Goal: Use online tool/utility

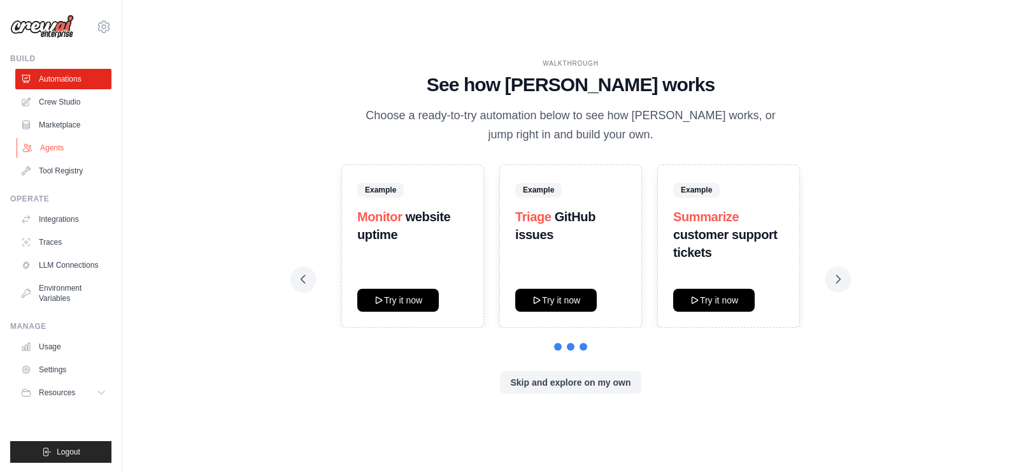
click at [66, 142] on link "Agents" at bounding box center [65, 148] width 96 height 20
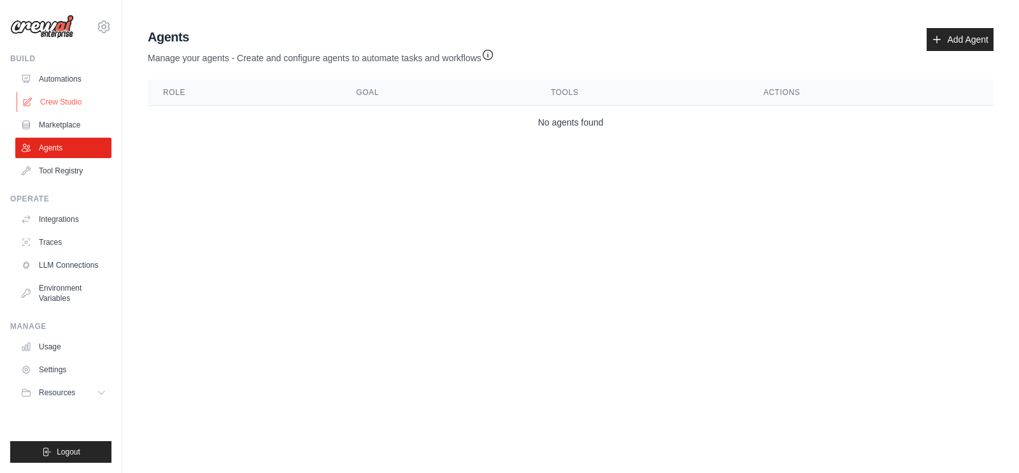
click at [58, 108] on link "Crew Studio" at bounding box center [65, 102] width 96 height 20
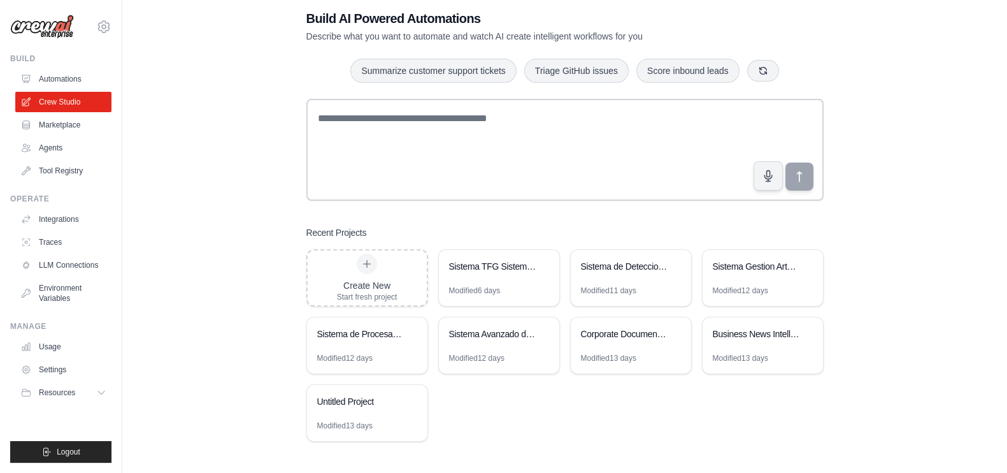
scroll to position [25, 0]
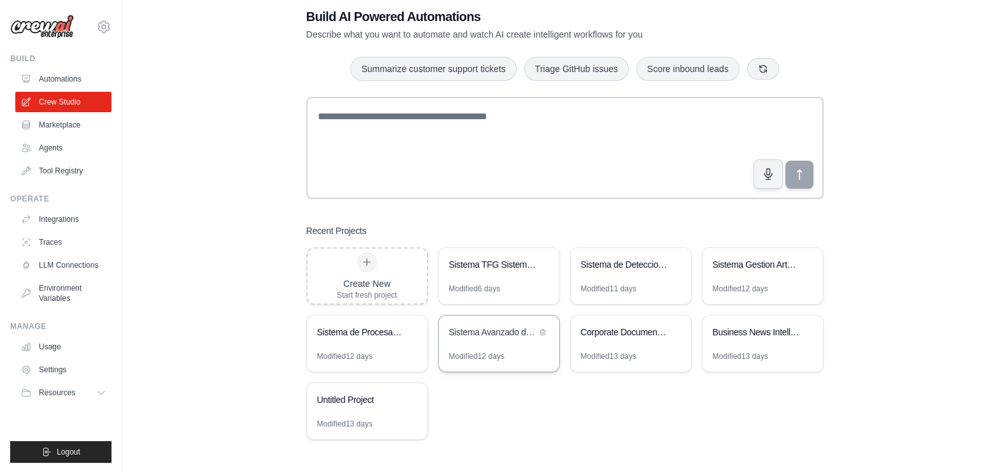
click at [510, 335] on div "Sistema Avanzado de Analytics Cuantitativo para E-commerce" at bounding box center [492, 331] width 87 height 13
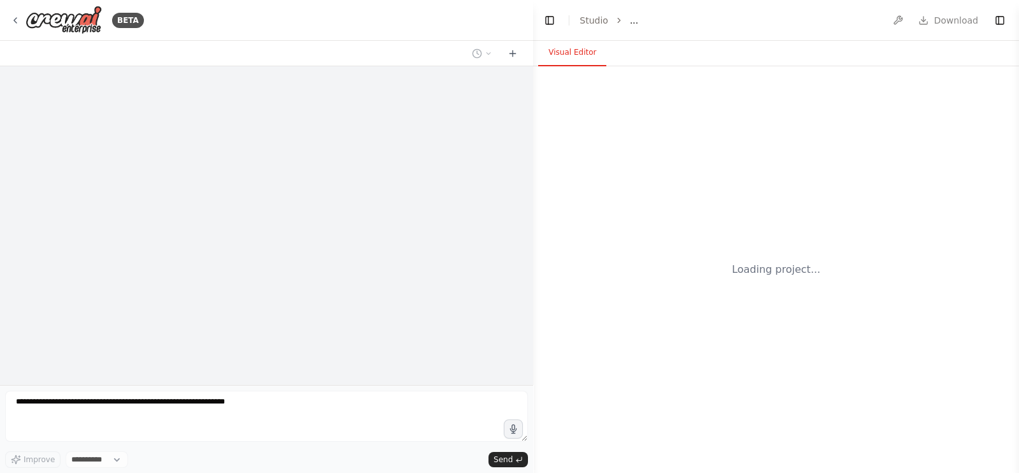
select select "****"
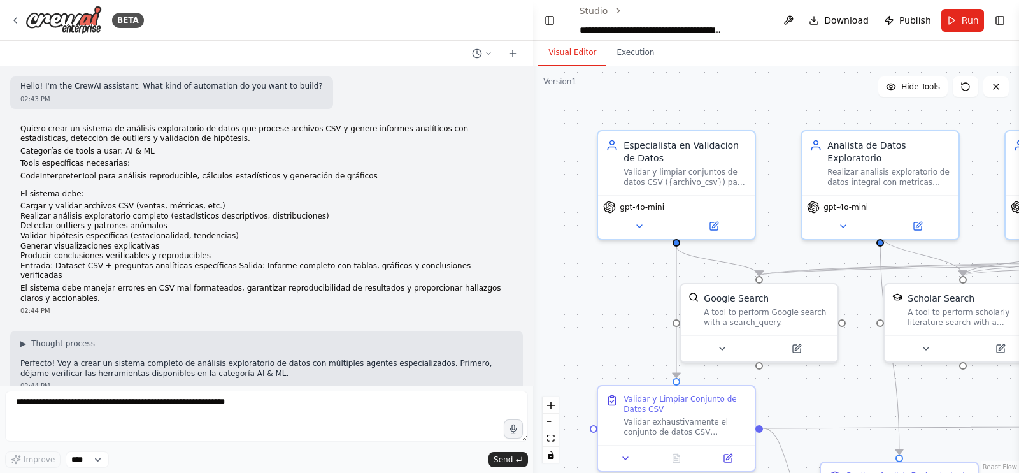
scroll to position [11488, 0]
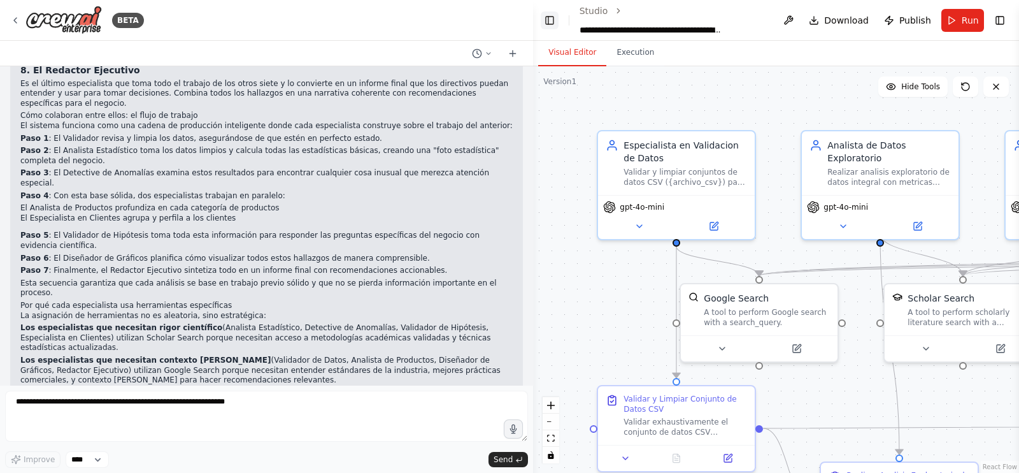
click at [545, 13] on button "Toggle Left Sidebar" at bounding box center [549, 20] width 17 height 18
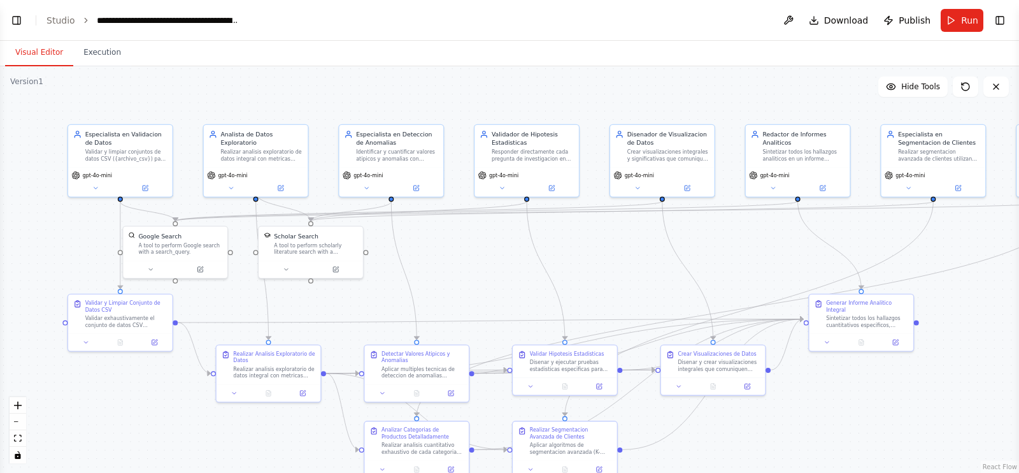
drag, startPoint x: 713, startPoint y: 374, endPoint x: 515, endPoint y: 282, distance: 218.3
click at [515, 282] on div ".deletable-edge-delete-btn { width: 20px; height: 20px; border: 0px solid #ffff…" at bounding box center [509, 269] width 1019 height 406
